Goal: Task Accomplishment & Management: Manage account settings

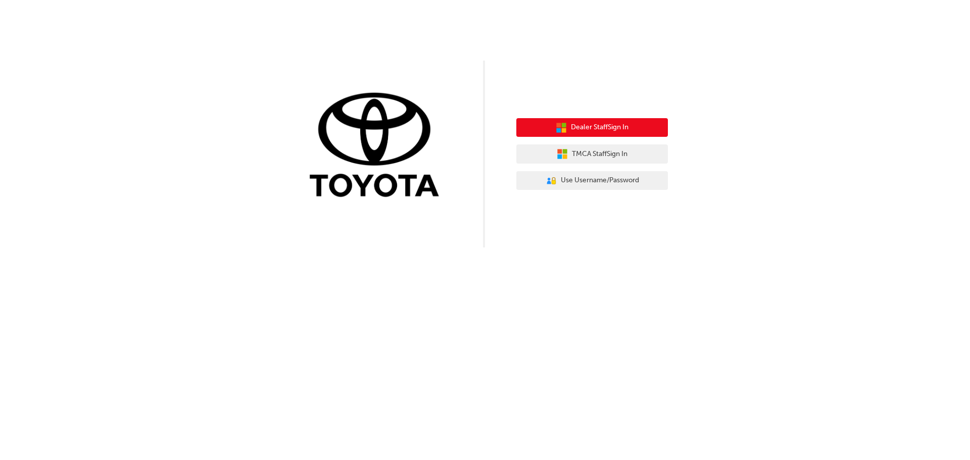
click at [635, 134] on button "Dealer Staff Sign In" at bounding box center [593, 127] width 152 height 19
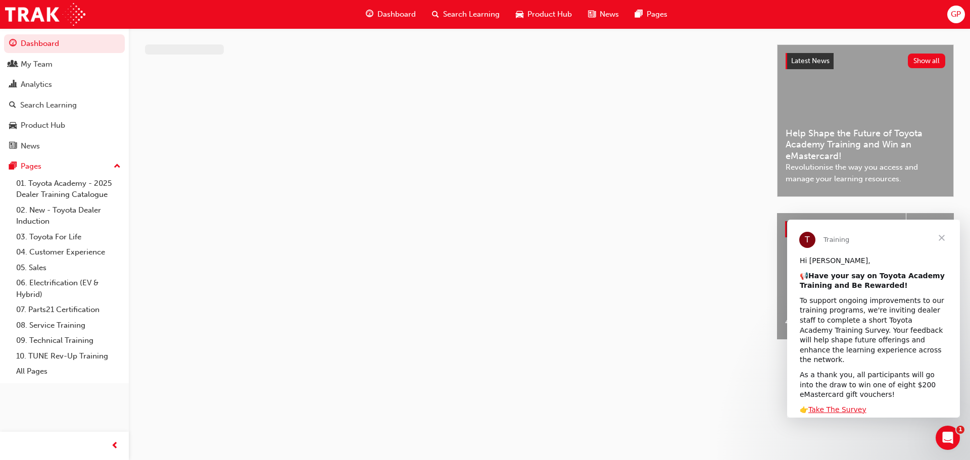
click at [958, 16] on span "GP" at bounding box center [956, 15] width 10 height 12
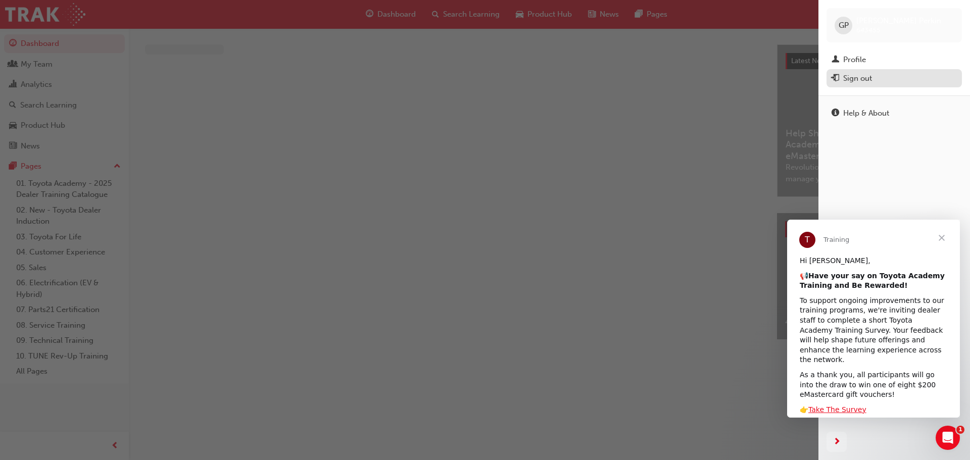
click at [907, 73] on div "Sign out" at bounding box center [894, 78] width 125 height 13
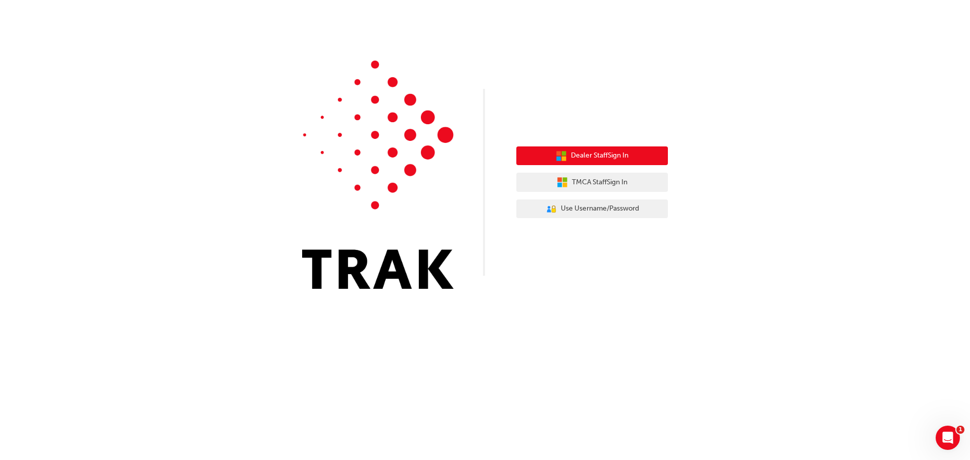
click at [577, 160] on span "Dealer Staff Sign In" at bounding box center [600, 156] width 58 height 12
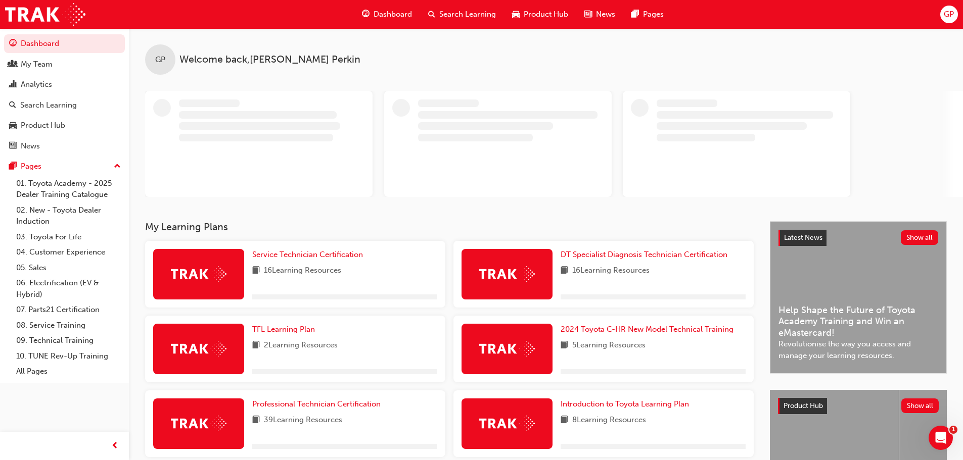
click at [953, 15] on span "GP" at bounding box center [949, 15] width 10 height 12
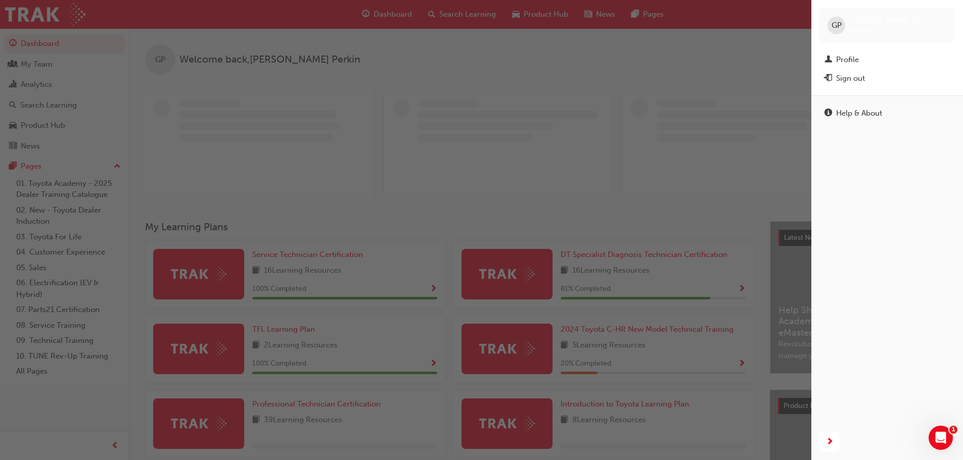
click at [871, 73] on div "Sign out" at bounding box center [886, 78] width 125 height 13
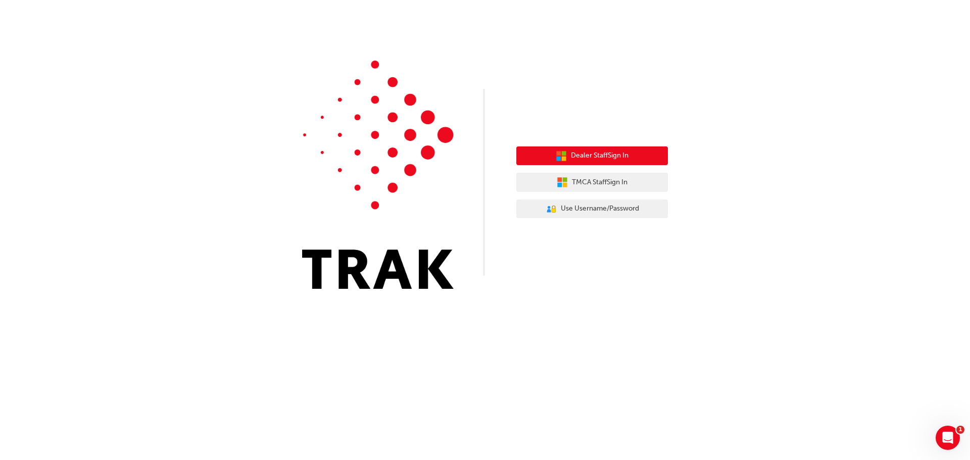
click at [612, 153] on span "Dealer Staff Sign In" at bounding box center [600, 156] width 58 height 12
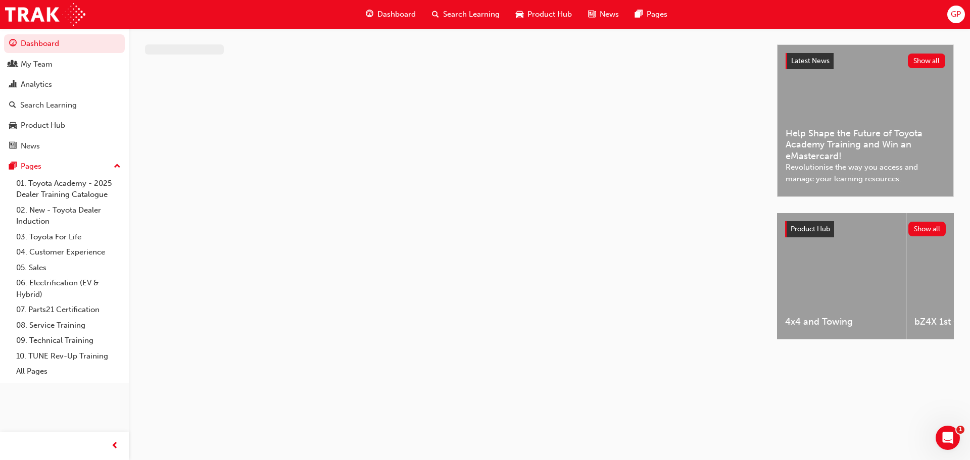
click at [953, 11] on span "GP" at bounding box center [956, 15] width 10 height 12
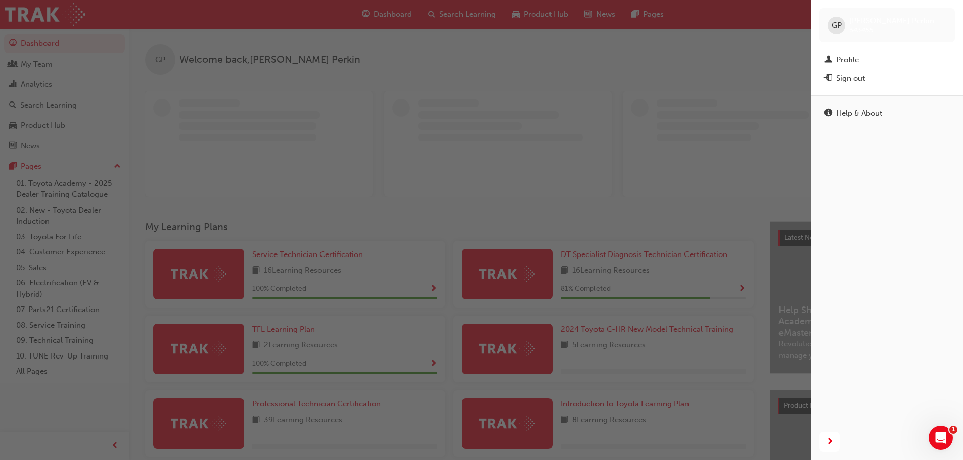
click at [830, 27] on div "GP" at bounding box center [836, 26] width 18 height 18
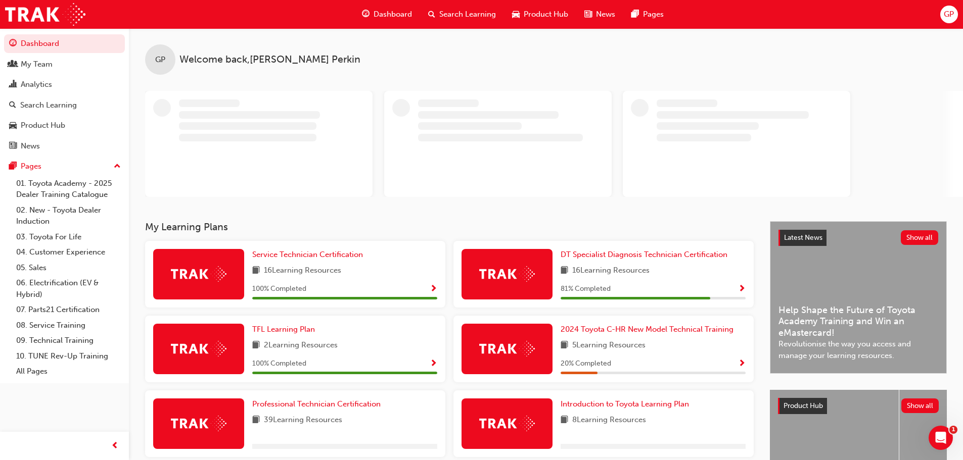
click at [956, 8] on div "Dashboard Search Learning Product Hub News Pages GP" at bounding box center [481, 14] width 963 height 29
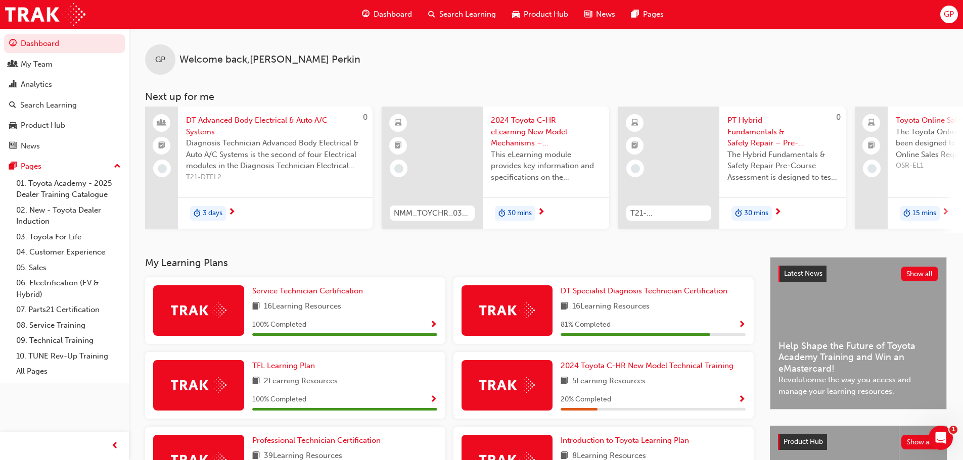
click at [951, 15] on span "GP" at bounding box center [949, 15] width 10 height 12
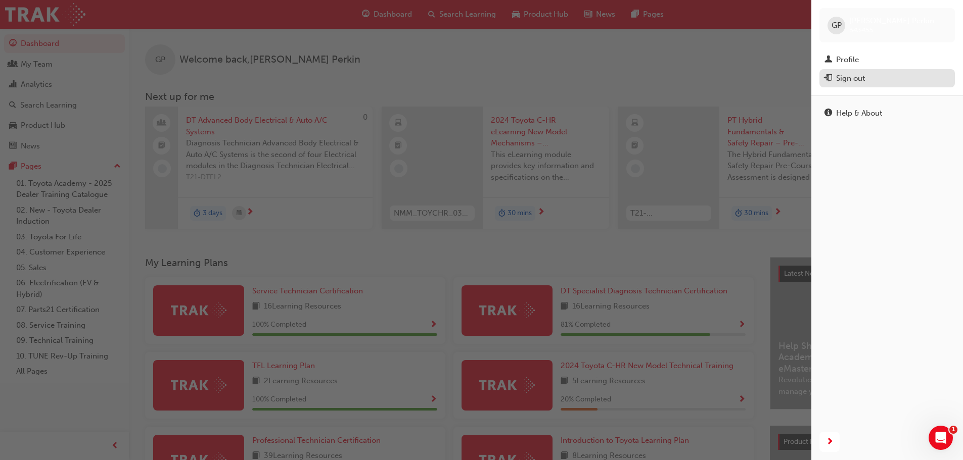
click at [866, 83] on div "Sign out" at bounding box center [886, 78] width 125 height 13
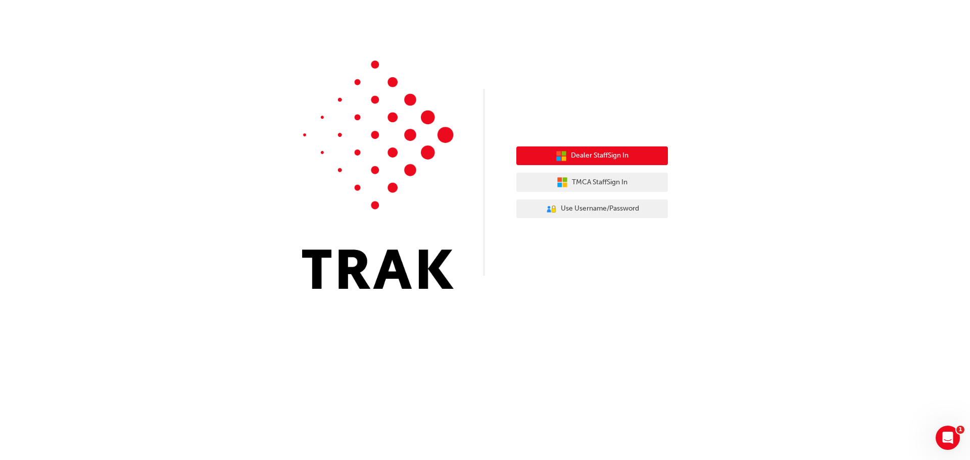
click at [597, 155] on span "Dealer Staff Sign In" at bounding box center [600, 156] width 58 height 12
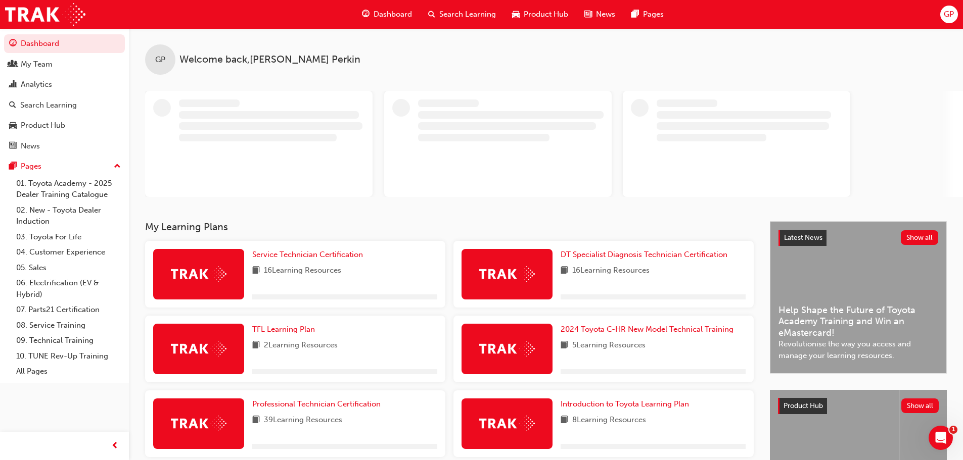
click at [944, 14] on span "GP" at bounding box center [949, 15] width 10 height 12
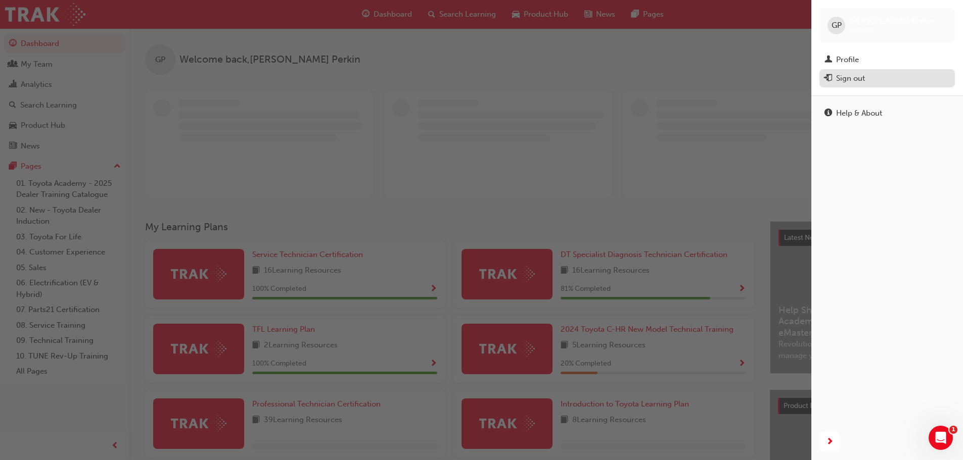
click at [859, 79] on div "Sign out" at bounding box center [850, 79] width 29 height 12
